Goal: Task Accomplishment & Management: Use online tool/utility

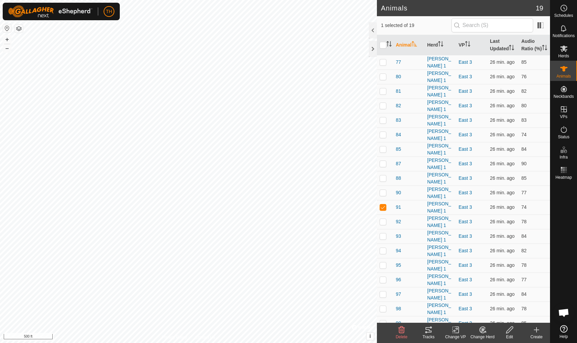
click at [427, 299] on icon at bounding box center [429, 329] width 6 height 5
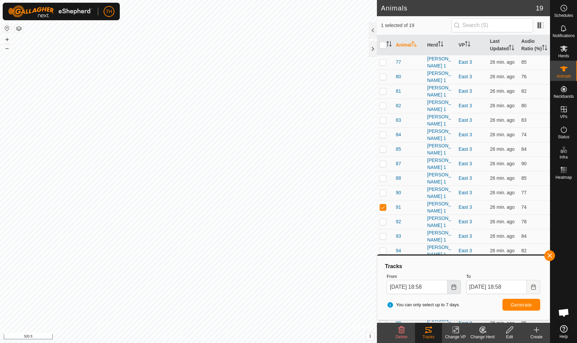
click at [446, 286] on icon "Choose Date" at bounding box center [454, 286] width 4 height 5
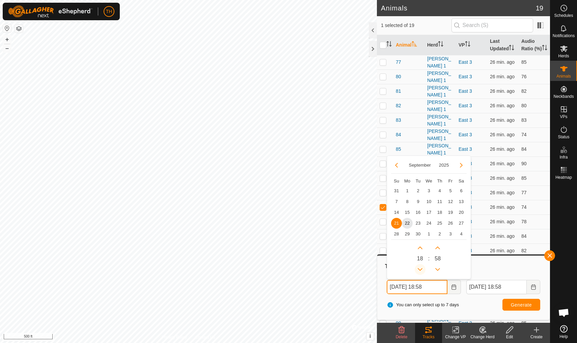
click at [420, 268] on icon "Previous Hour" at bounding box center [419, 269] width 5 height 5
click at [420, 268] on button "Previous Hour" at bounding box center [420, 269] width 11 height 11
click at [420, 268] on icon "Previous Hour" at bounding box center [419, 269] width 5 height 5
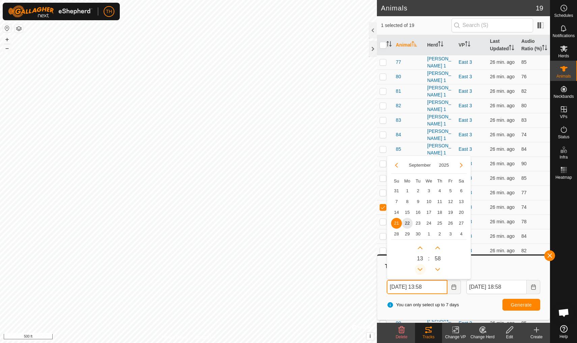
click at [420, 268] on icon "Previous Hour" at bounding box center [419, 269] width 5 height 5
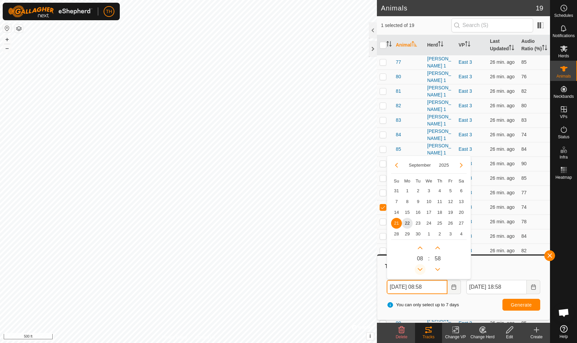
click at [420, 268] on button "Previous Hour" at bounding box center [420, 269] width 11 height 11
click at [420, 268] on icon "Previous Hour" at bounding box center [419, 269] width 5 height 5
click at [420, 268] on button "Previous Hour" at bounding box center [420, 269] width 11 height 11
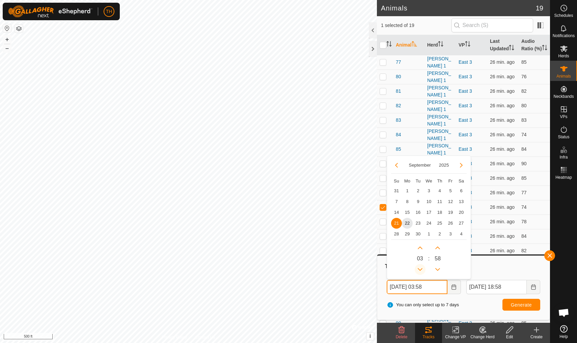
click at [420, 268] on button "Previous Hour" at bounding box center [420, 269] width 11 height 11
click at [420, 268] on icon "Previous Hour" at bounding box center [419, 269] width 5 height 5
click at [407, 221] on span "22" at bounding box center [407, 223] width 11 height 11
type input "[DATE] 00:58"
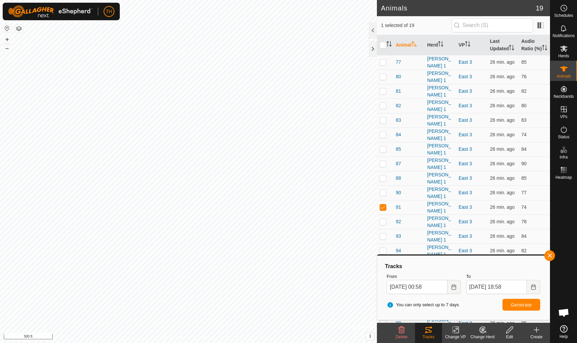
click at [446, 299] on span "Generate" at bounding box center [521, 304] width 21 height 5
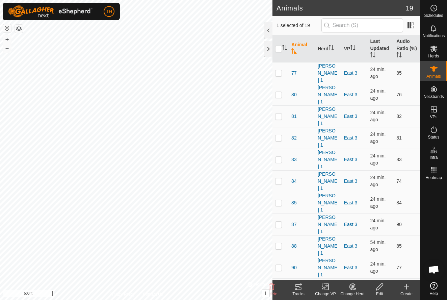
click at [299, 287] on icon at bounding box center [298, 286] width 6 height 5
